Goal: Information Seeking & Learning: Learn about a topic

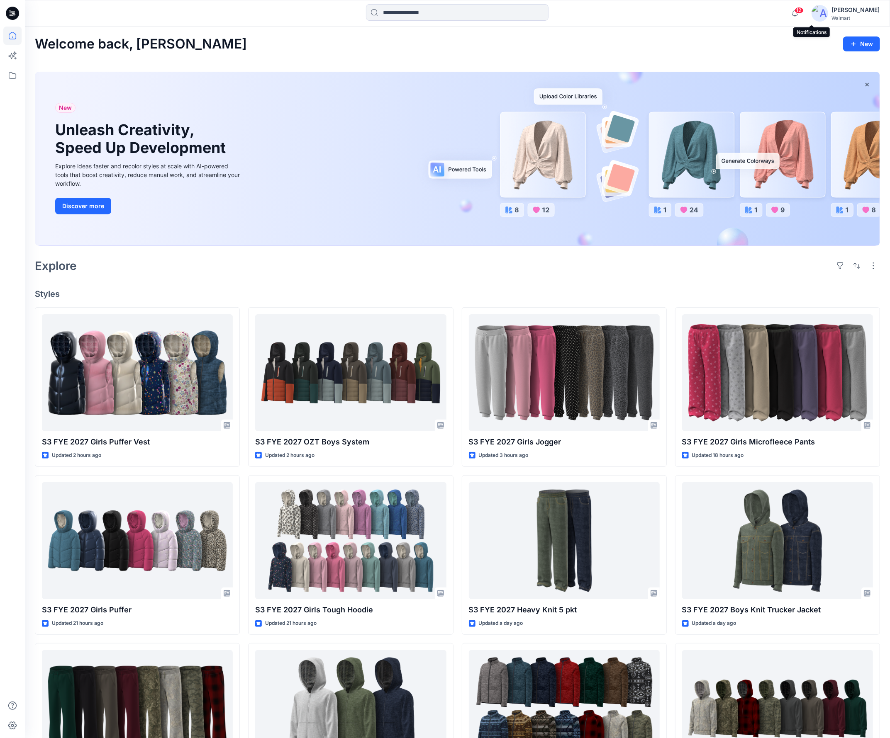
click at [803, 12] on span "12" at bounding box center [798, 10] width 9 height 7
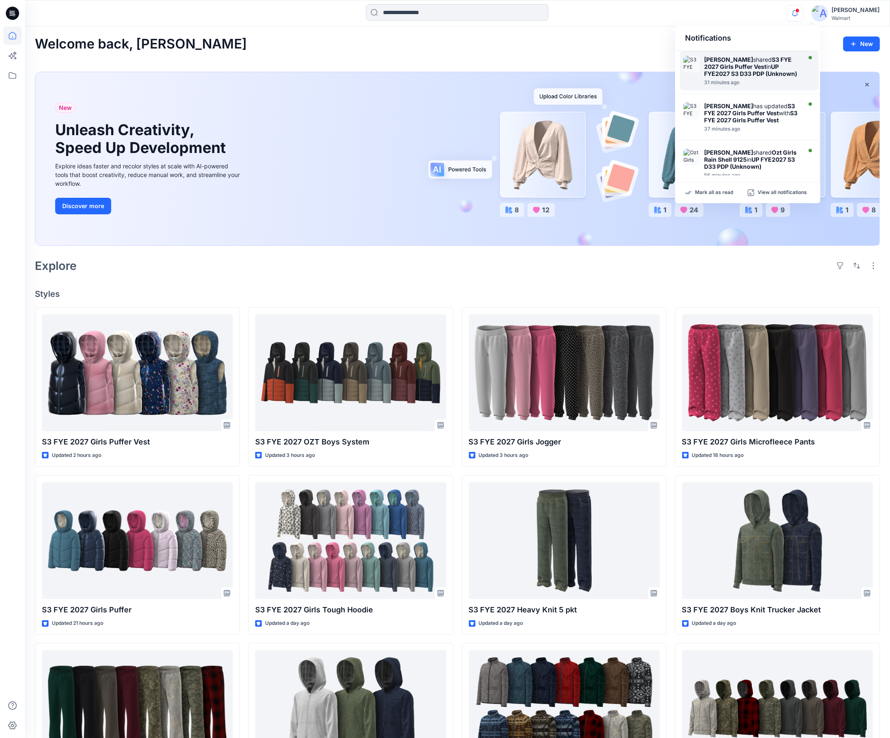
click at [742, 75] on strong "UP FYE2027 S3 D33 PDP (Unknown)" at bounding box center [750, 70] width 93 height 14
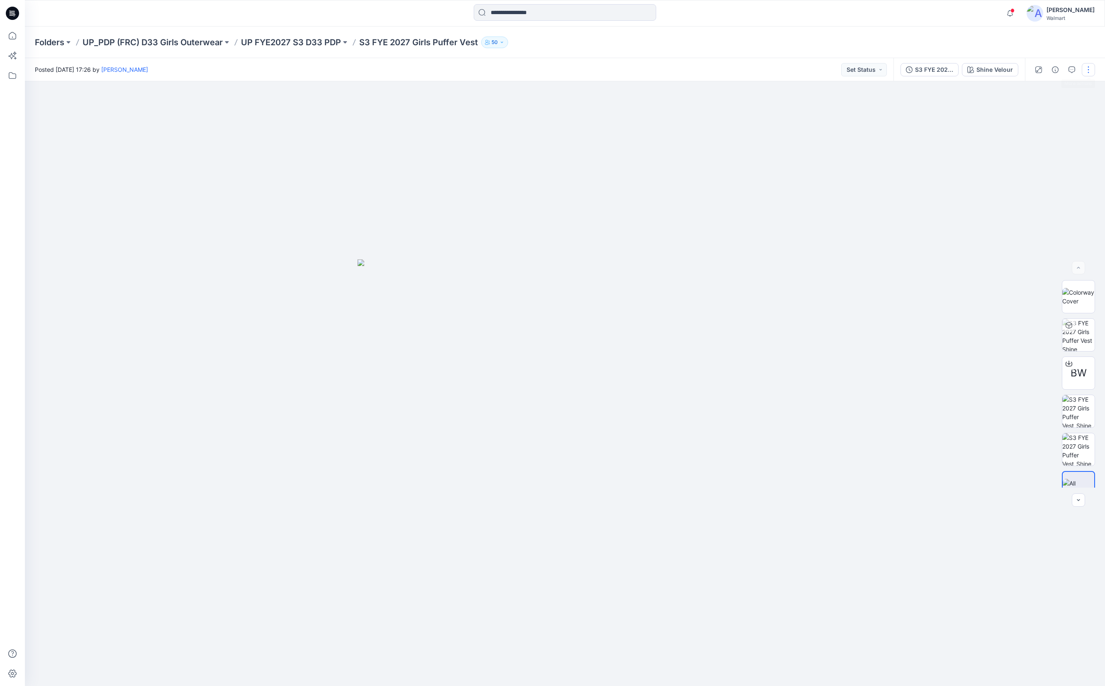
click at [889, 69] on button "button" at bounding box center [1088, 69] width 13 height 13
click at [889, 90] on p "Like" at bounding box center [1035, 92] width 11 height 9
click at [889, 11] on span at bounding box center [1012, 10] width 4 height 5
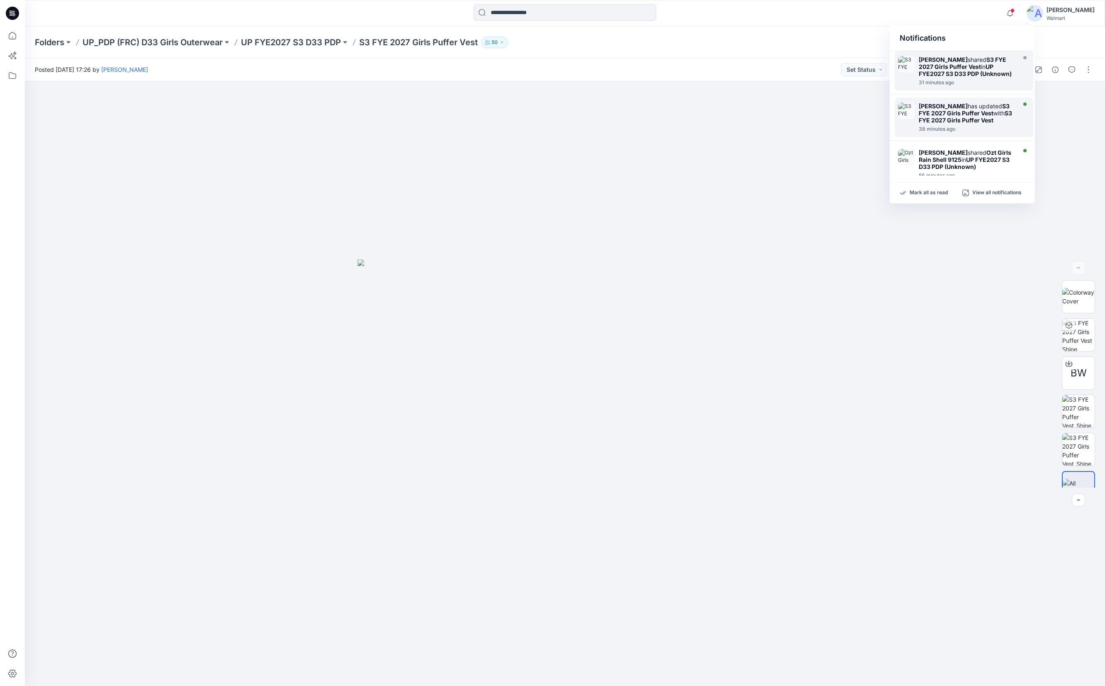
click at [889, 119] on strong "S3 FYE 2027 Girls Puffer Vest" at bounding box center [965, 116] width 93 height 14
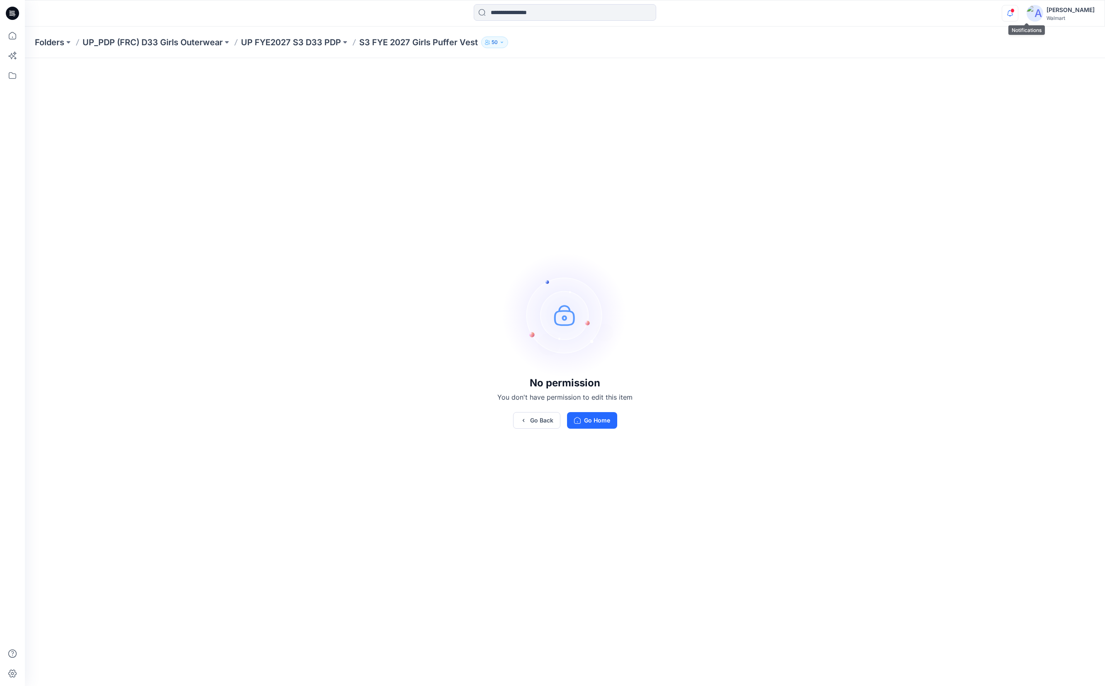
click at [889, 12] on icon "button" at bounding box center [1010, 13] width 16 height 17
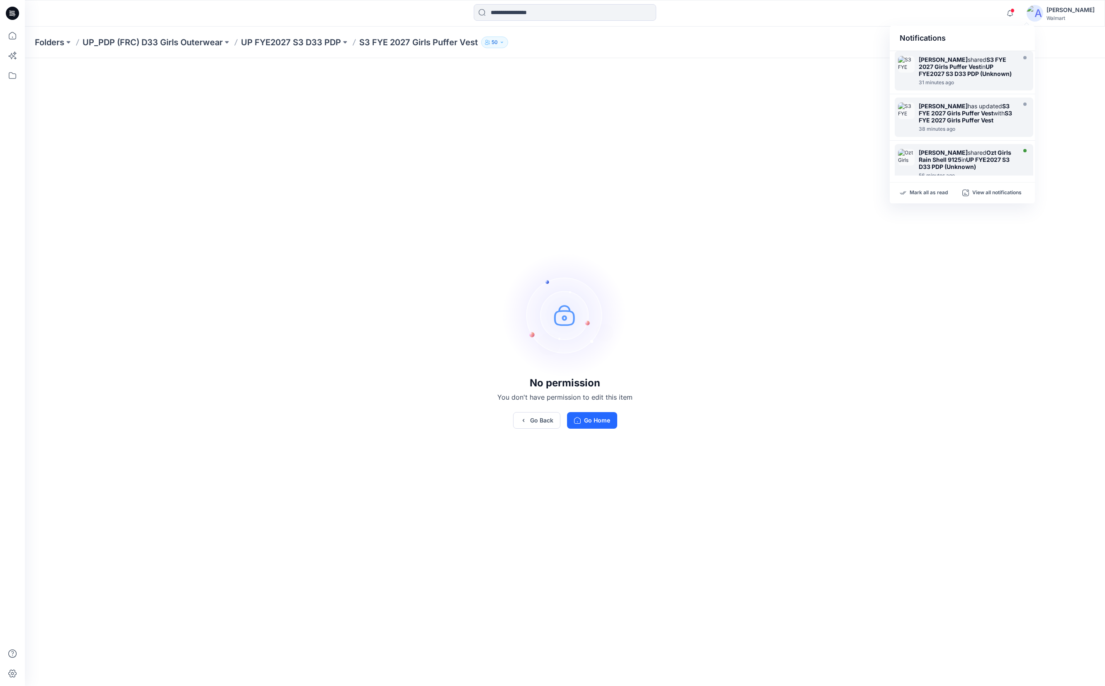
click at [889, 172] on div at bounding box center [966, 171] width 95 height 2
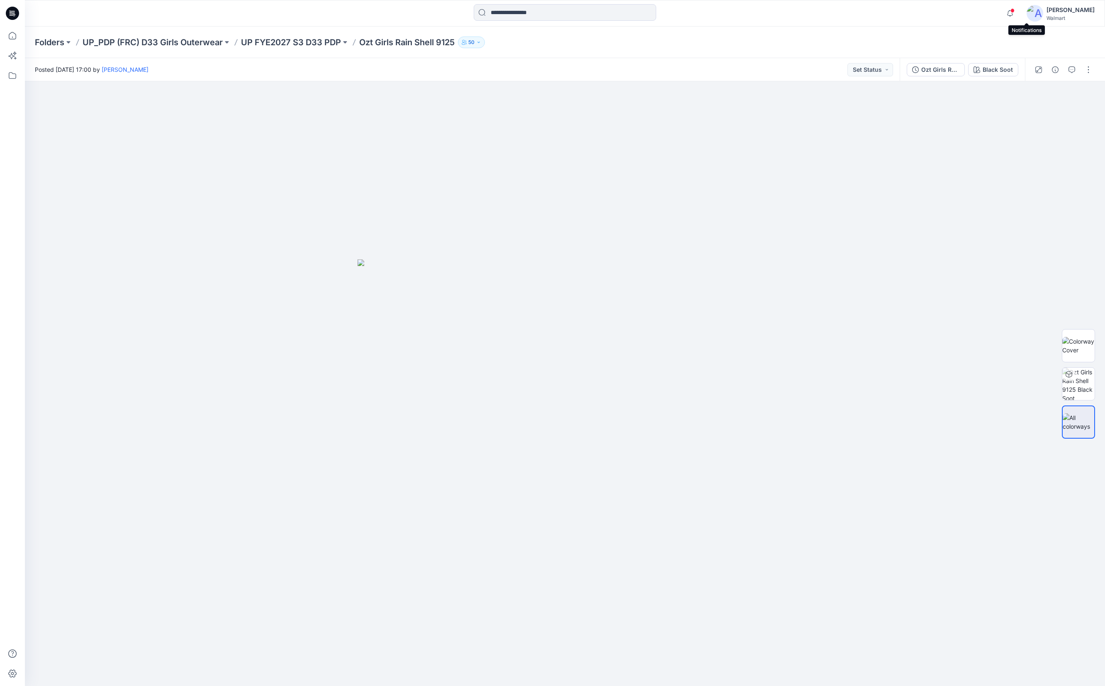
click at [1014, 11] on span at bounding box center [1012, 10] width 4 height 5
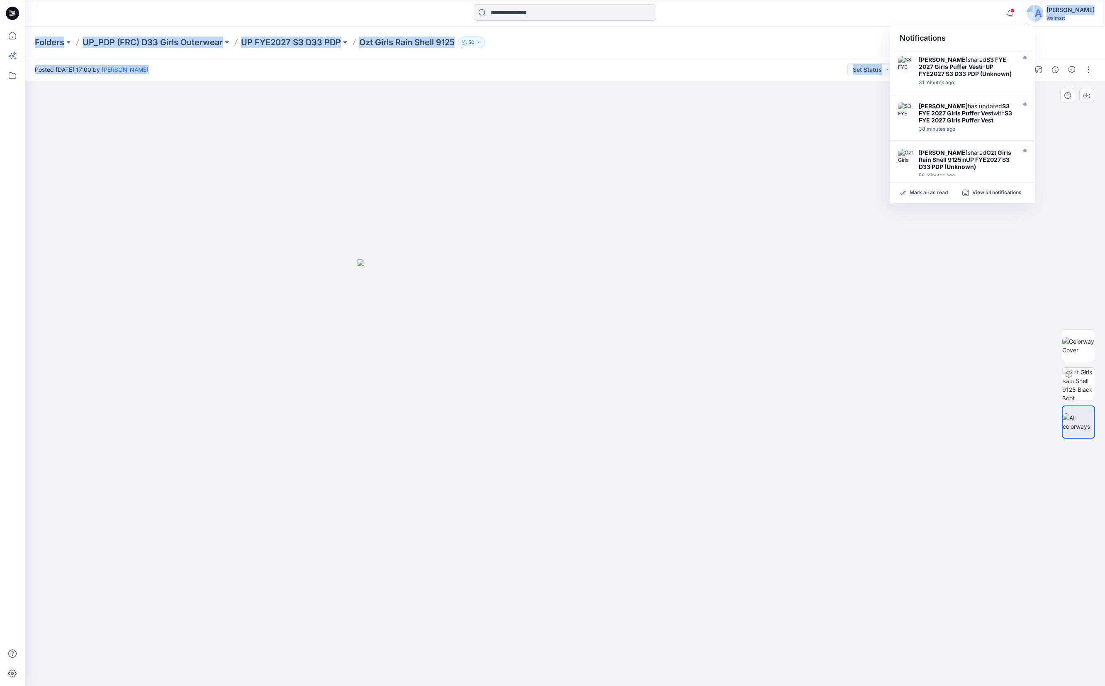
drag, startPoint x: 1033, startPoint y: 203, endPoint x: 1051, endPoint y: 366, distance: 164.0
click at [1051, 366] on div "Notifications Eliana Fermin shared S3 FYE 2027 Girls Puffer Vest in UP FYE2027 …" at bounding box center [552, 343] width 1105 height 686
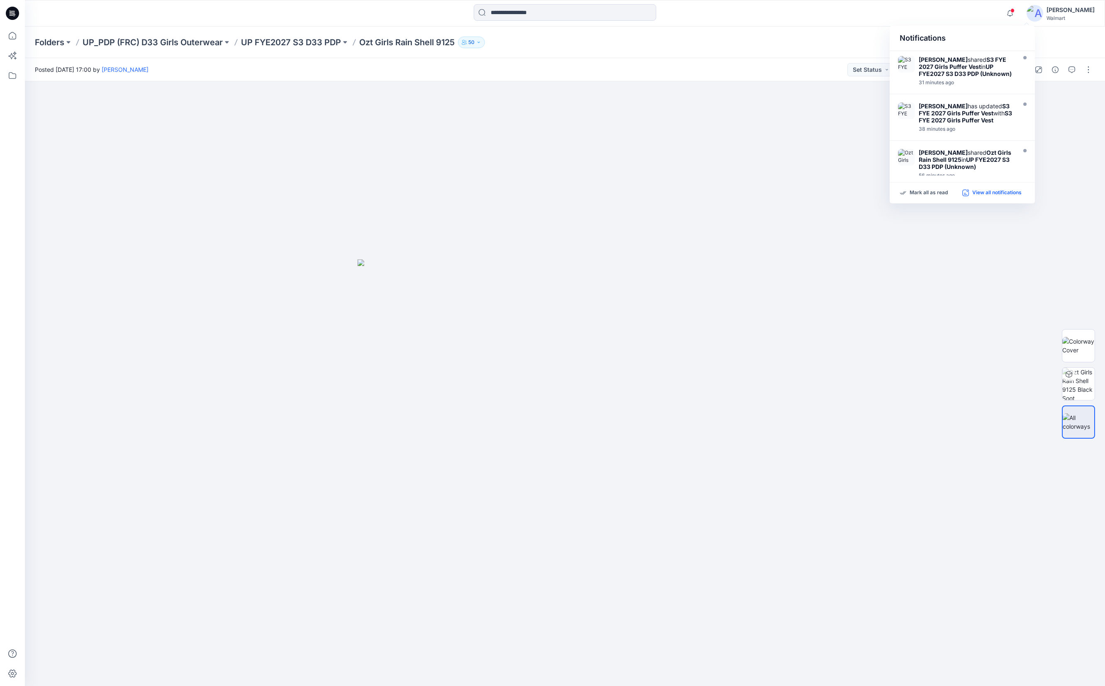
click at [997, 194] on p "View all notifications" at bounding box center [996, 192] width 49 height 7
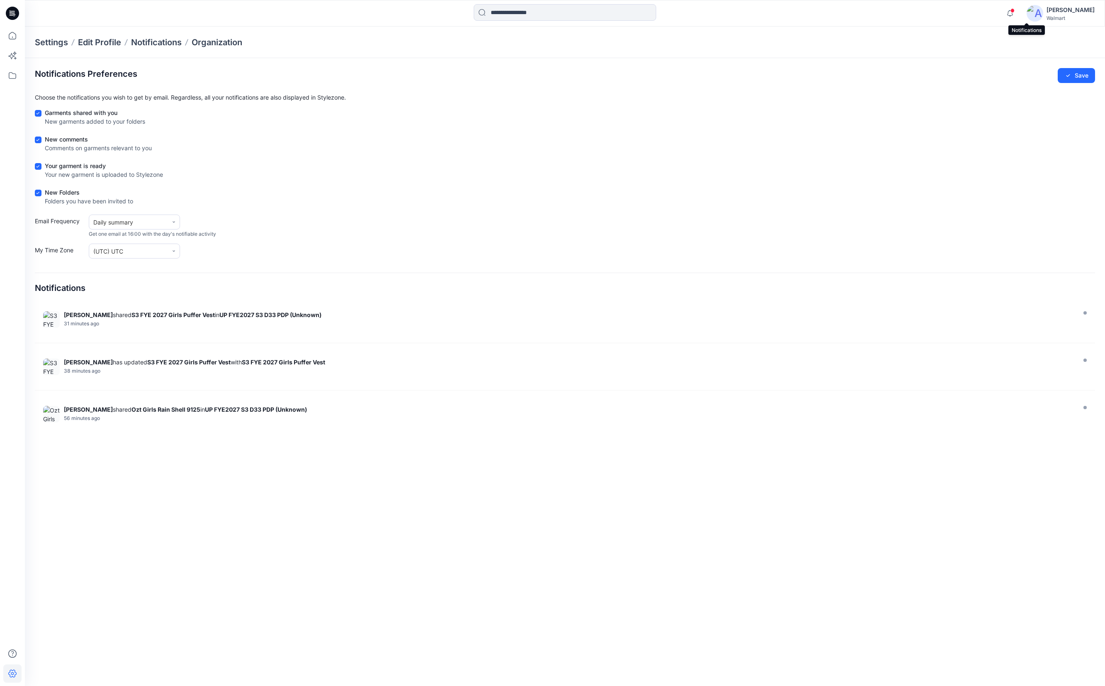
click at [1014, 12] on span at bounding box center [1012, 10] width 4 height 5
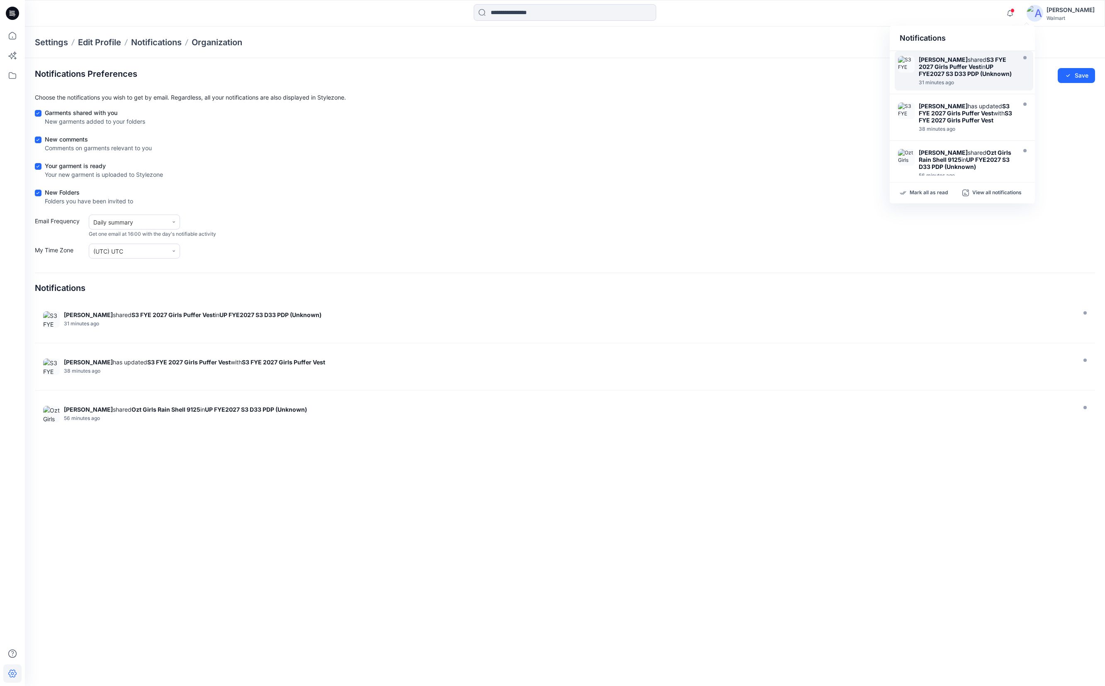
click at [952, 65] on strong "S3 FYE 2027 Girls Puffer Vest" at bounding box center [963, 63] width 88 height 14
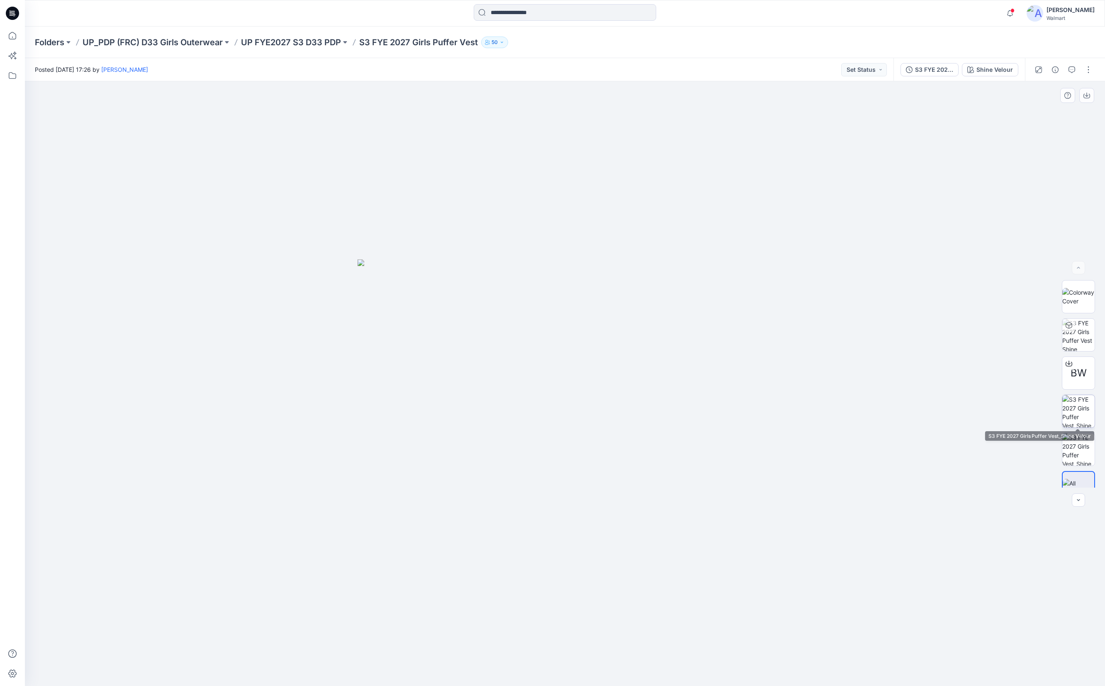
click at [1074, 411] on img at bounding box center [1078, 411] width 32 height 32
click at [641, 423] on div at bounding box center [565, 383] width 1080 height 604
click at [605, 417] on img at bounding box center [565, 461] width 149 height 447
click at [1077, 482] on img at bounding box center [1078, 487] width 32 height 17
